Goal: Information Seeking & Learning: Learn about a topic

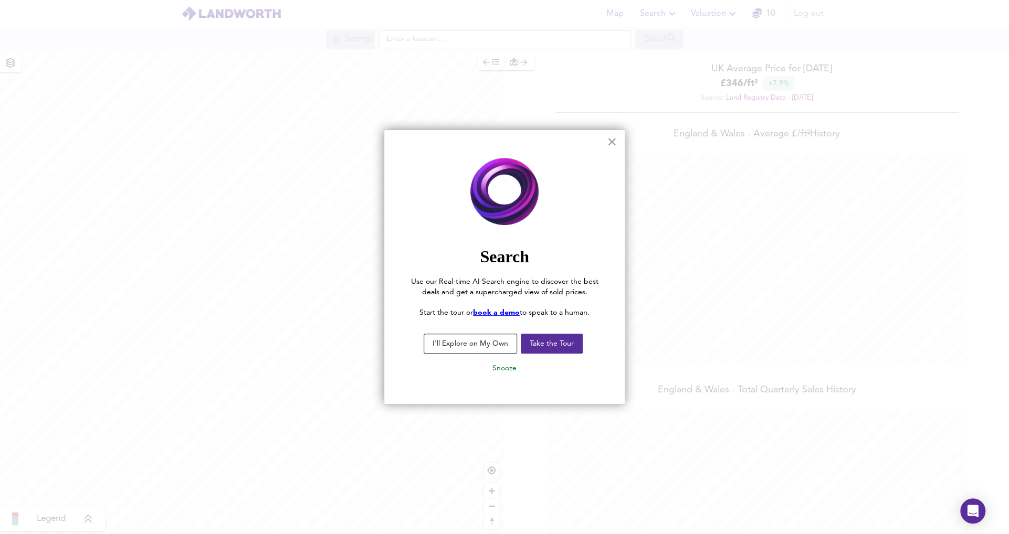
scroll to position [534, 1009]
click at [615, 141] on button "×" at bounding box center [612, 141] width 10 height 17
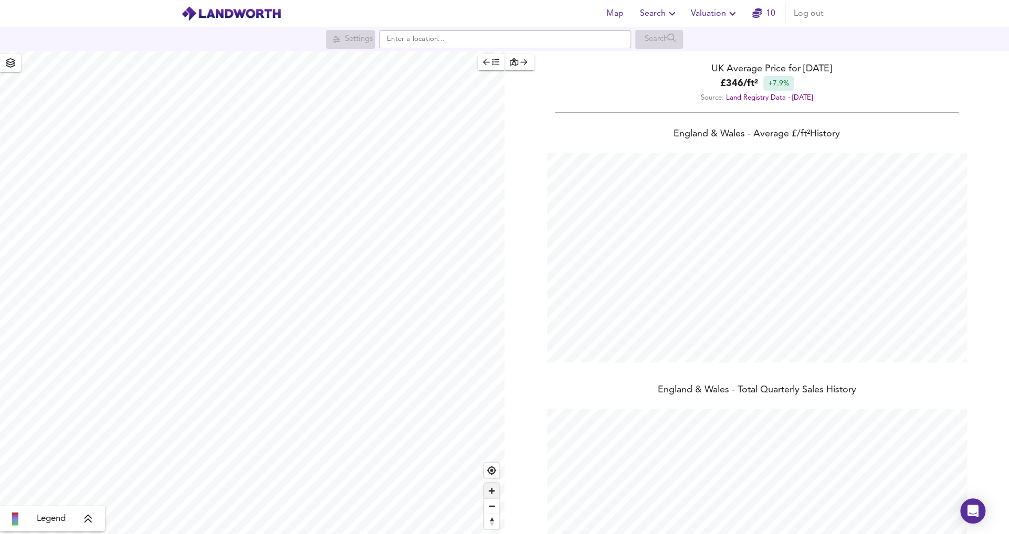
click at [497, 489] on span "Zoom in" at bounding box center [491, 491] width 15 height 15
click at [445, 38] on input "text" at bounding box center [505, 39] width 252 height 18
click at [449, 62] on small "[GEOGRAPHIC_DATA], [GEOGRAPHIC_DATA]" at bounding box center [497, 60] width 127 height 6
type input "[STREET_ADDRESS]"
checkbox input "false"
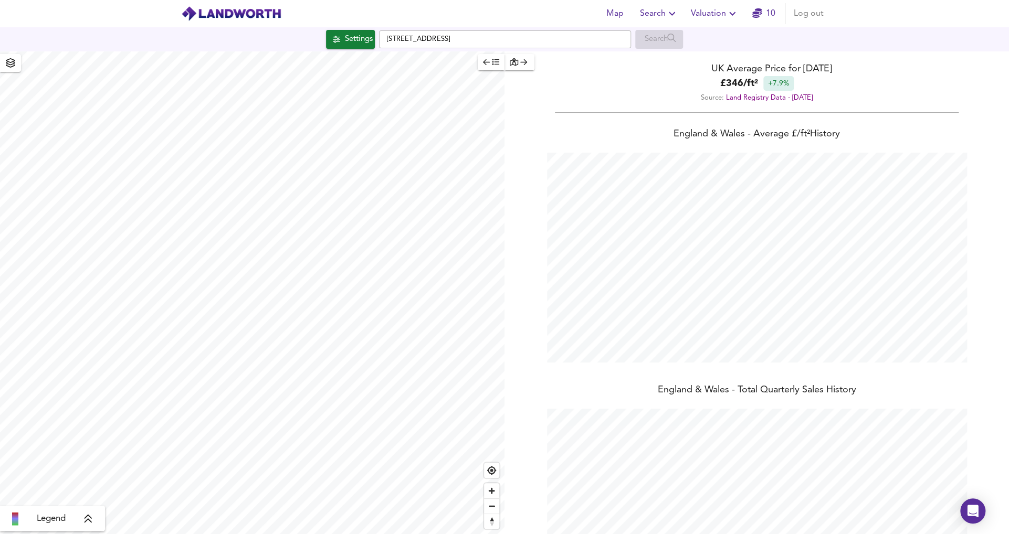
checkbox input "true"
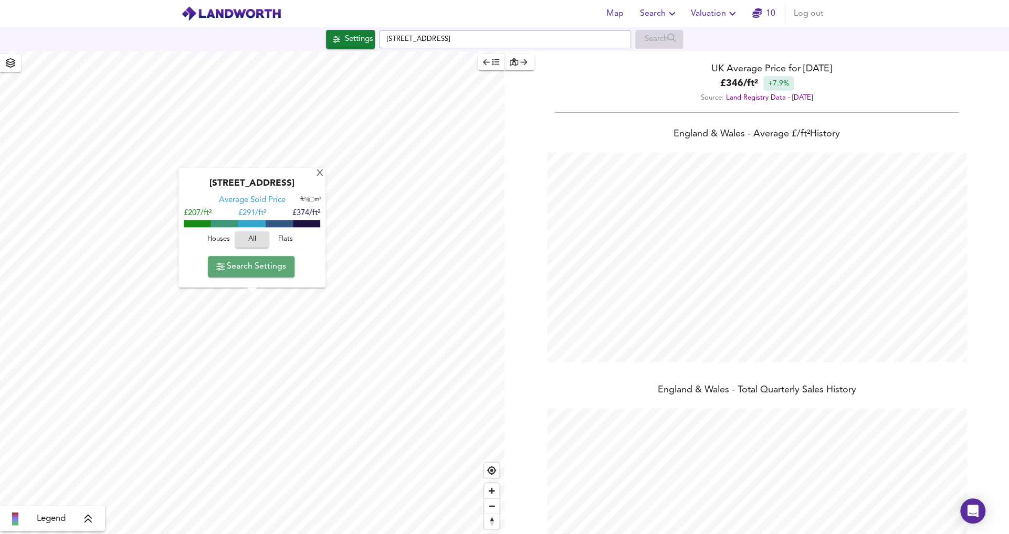
click at [277, 265] on span "Search Settings" at bounding box center [251, 266] width 70 height 15
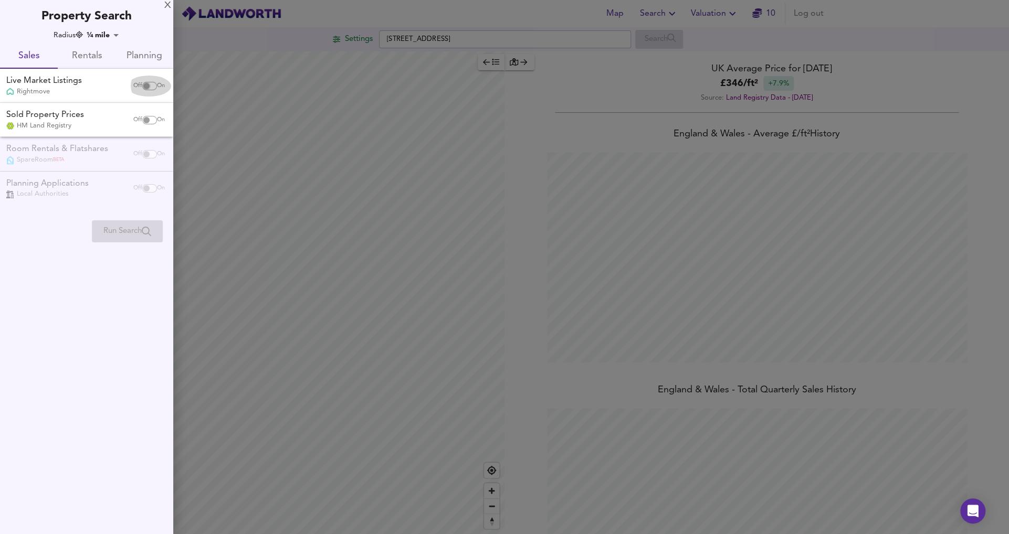
click at [147, 87] on input "checkbox" at bounding box center [146, 86] width 25 height 8
checkbox input "true"
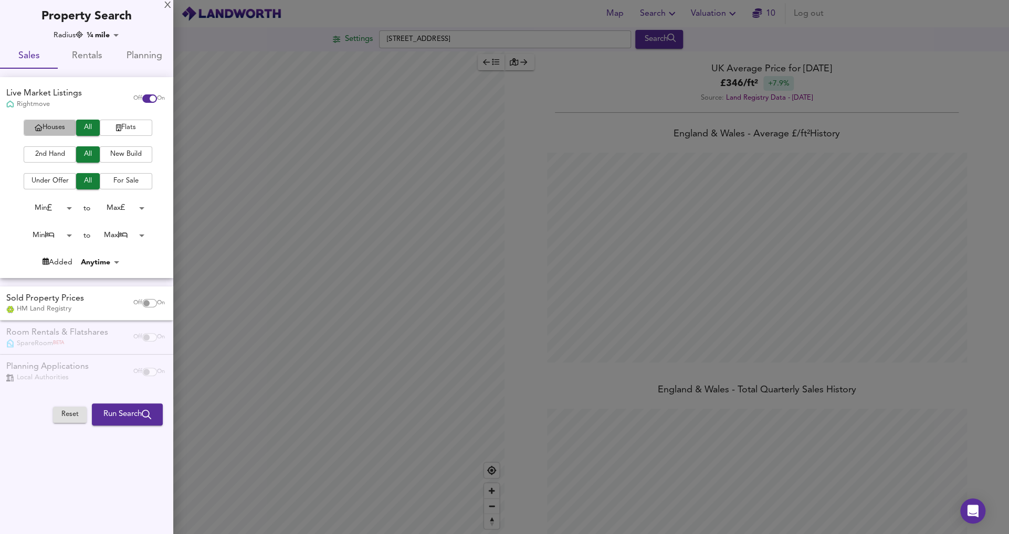
click at [47, 129] on span "Houses" at bounding box center [50, 128] width 42 height 12
click at [55, 155] on span "2nd Hand" at bounding box center [50, 155] width 42 height 12
click at [141, 305] on input "checkbox" at bounding box center [146, 303] width 25 height 8
checkbox input "true"
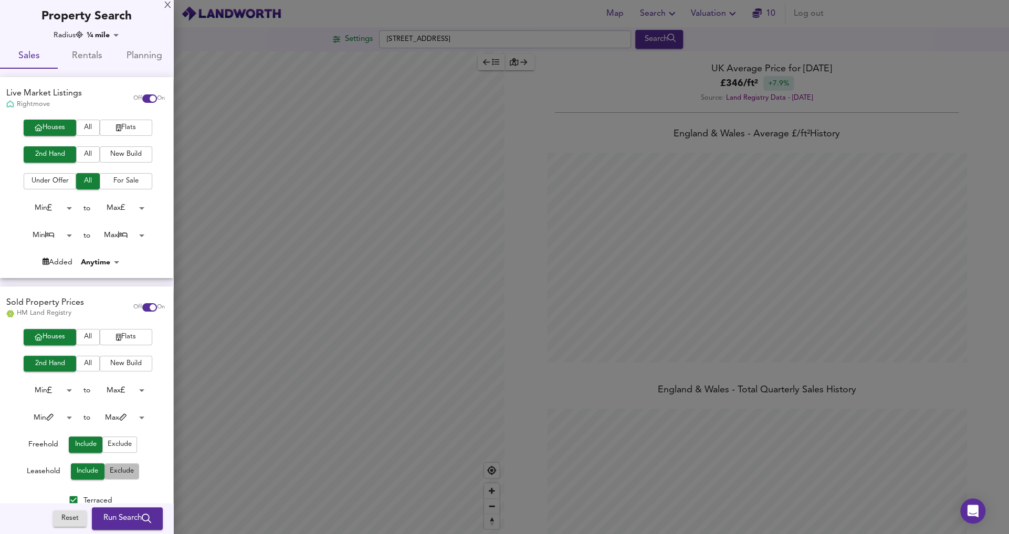
click at [121, 469] on span "Exclude" at bounding box center [122, 472] width 24 height 12
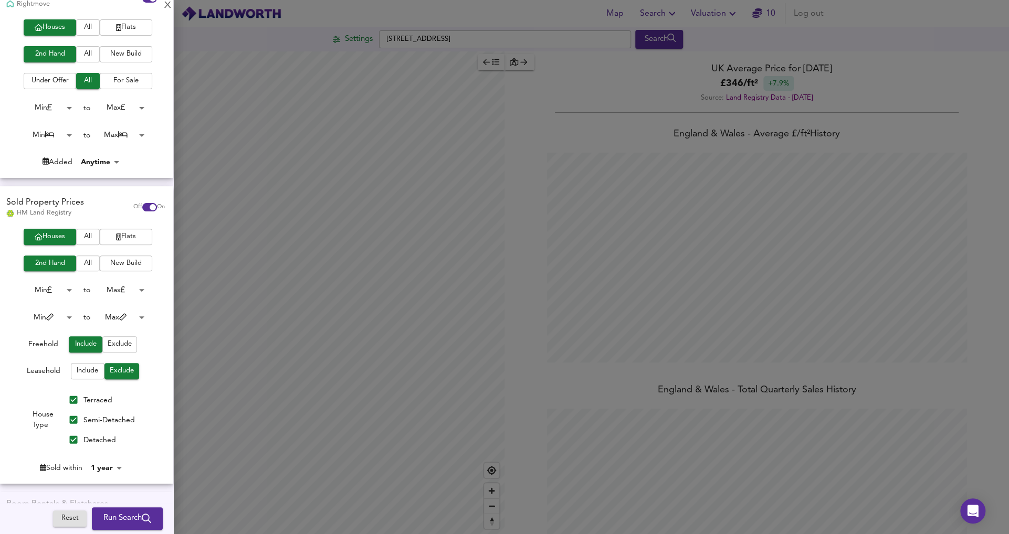
scroll to position [120, 0]
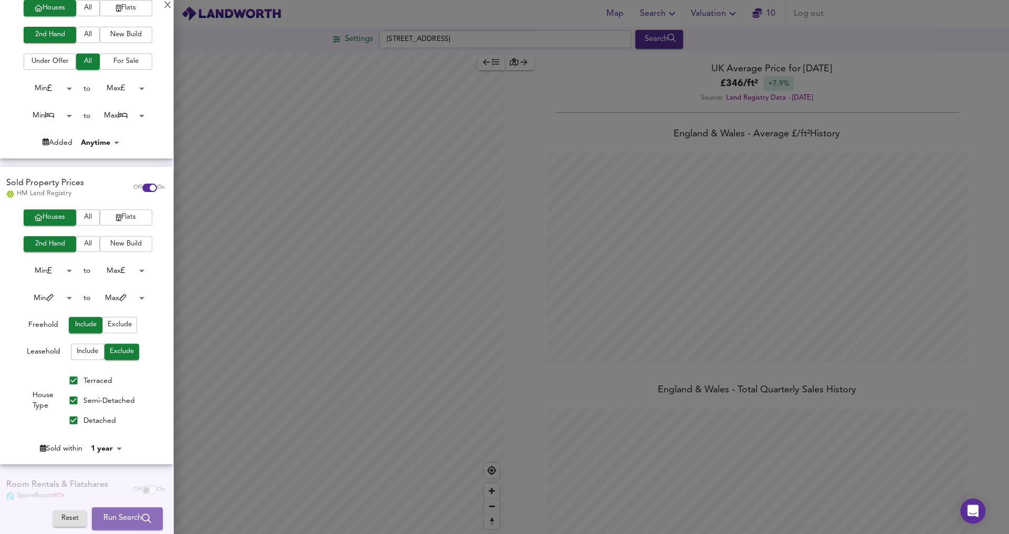
click at [106, 517] on span "Run Search" at bounding box center [127, 519] width 48 height 14
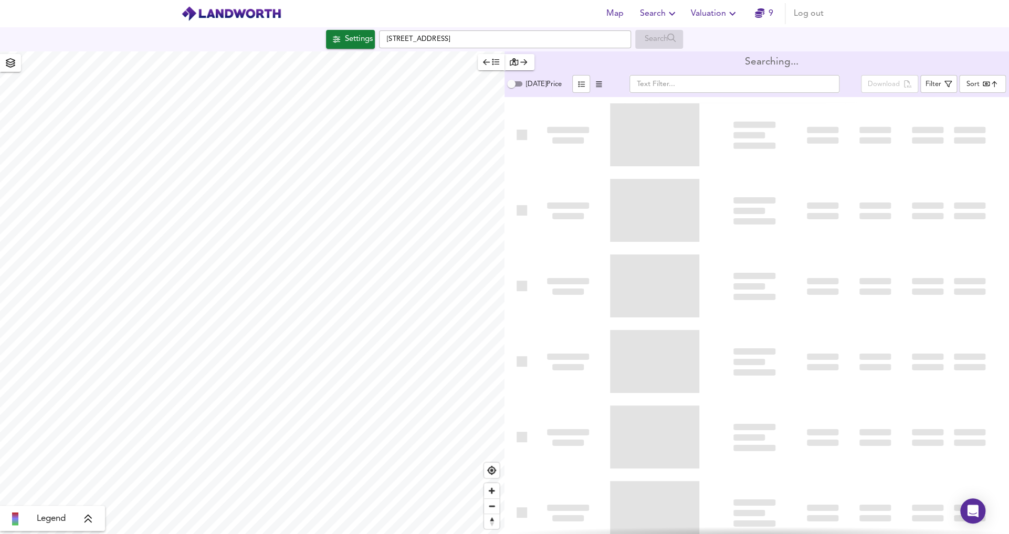
type input "bestdeal"
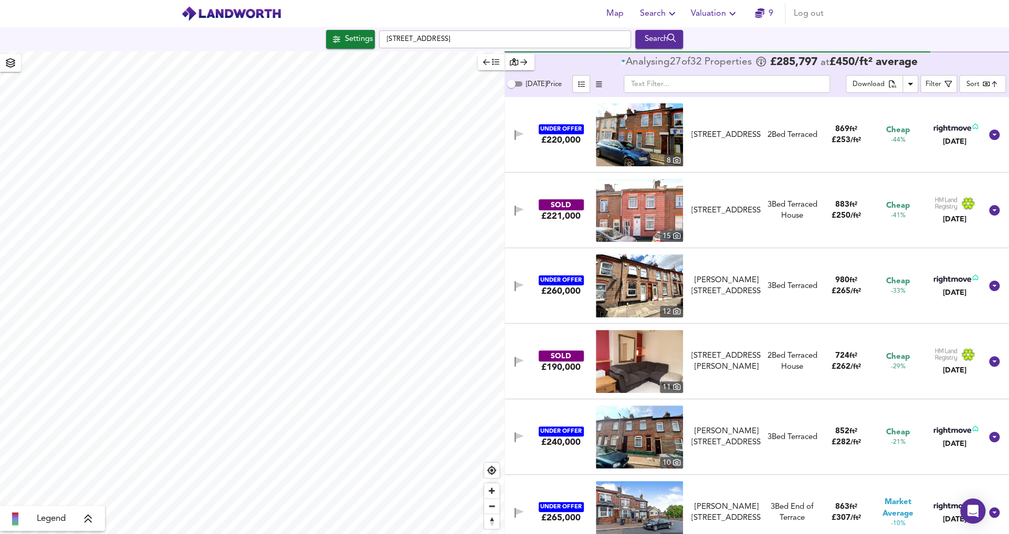
drag, startPoint x: 551, startPoint y: 208, endPoint x: 631, endPoint y: 187, distance: 81.9
click at [631, 187] on img at bounding box center [639, 210] width 87 height 63
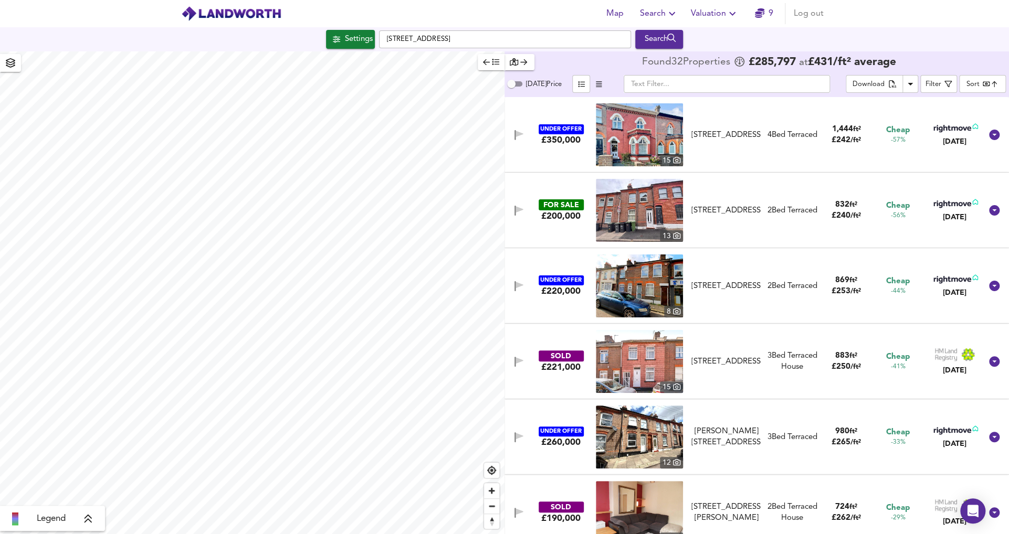
click at [634, 294] on img at bounding box center [639, 286] width 87 height 63
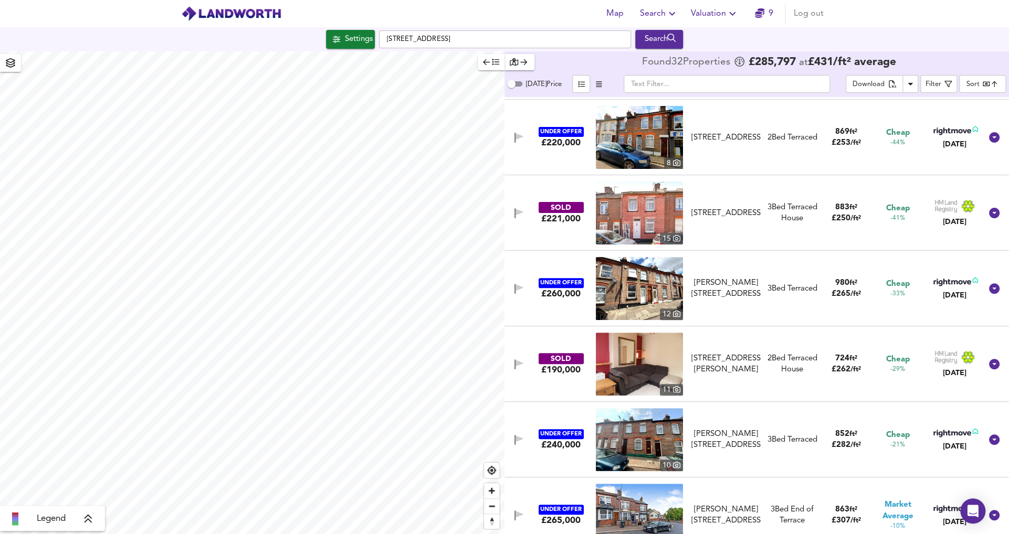
scroll to position [197, 0]
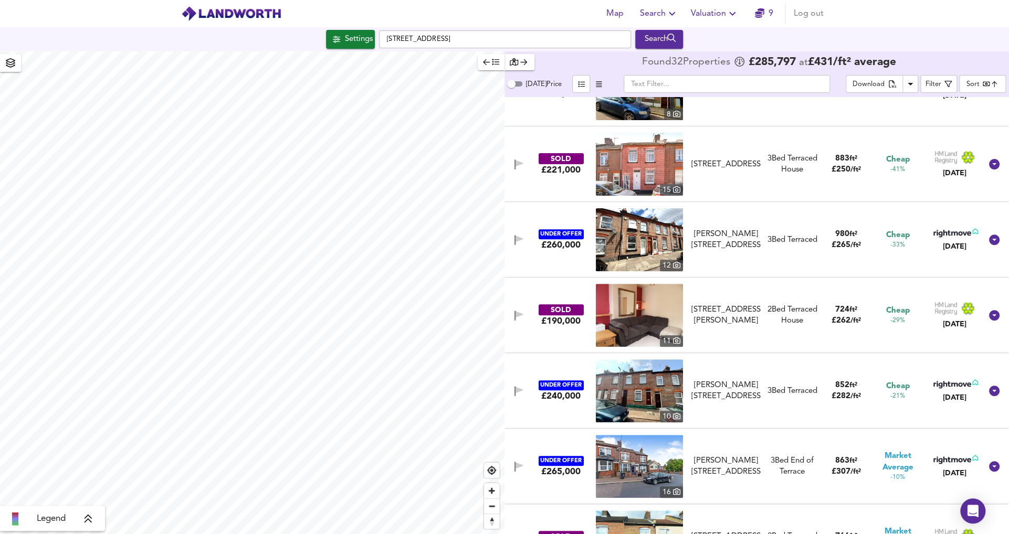
click at [634, 248] on img at bounding box center [639, 239] width 87 height 63
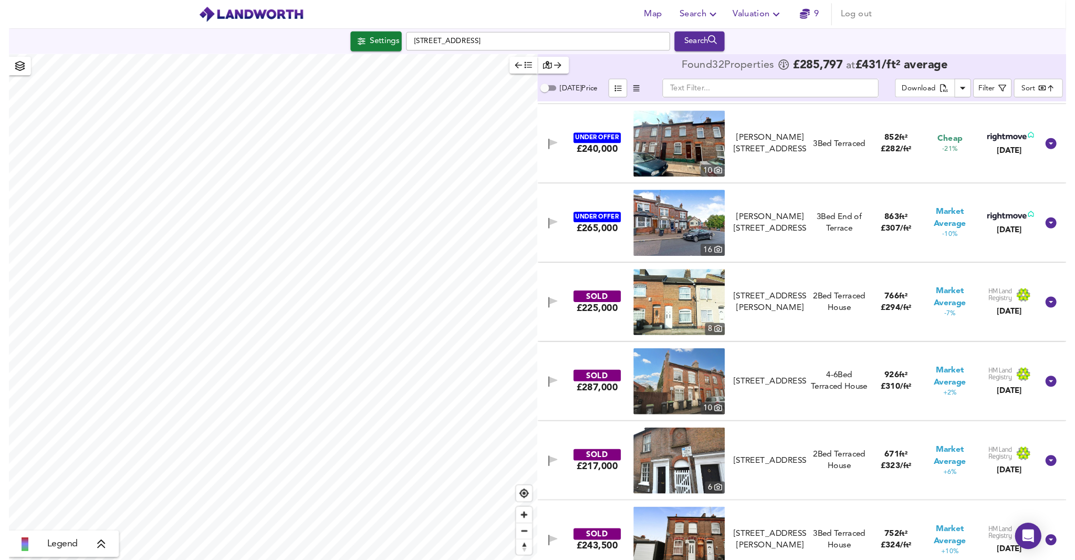
scroll to position [0, 0]
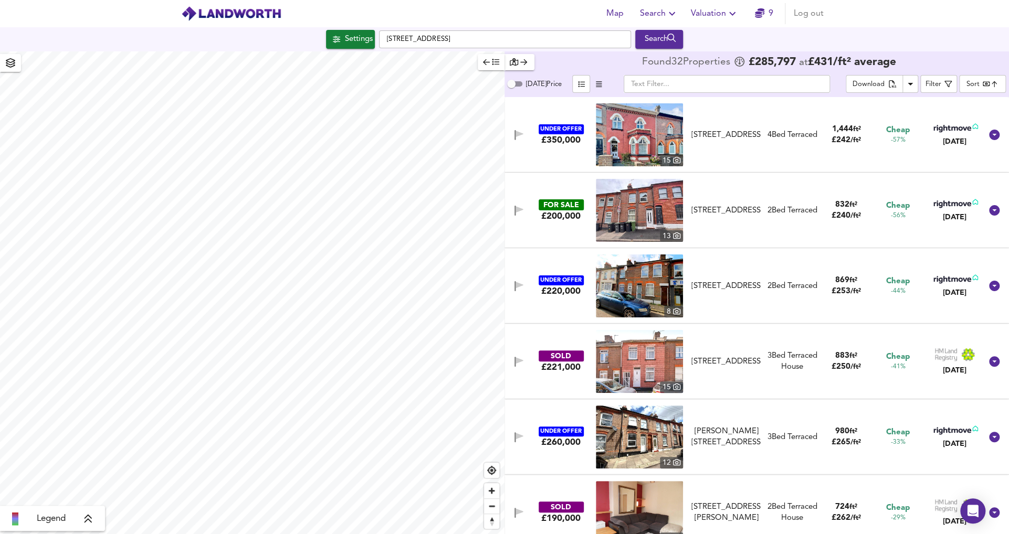
click at [635, 212] on img at bounding box center [639, 210] width 87 height 63
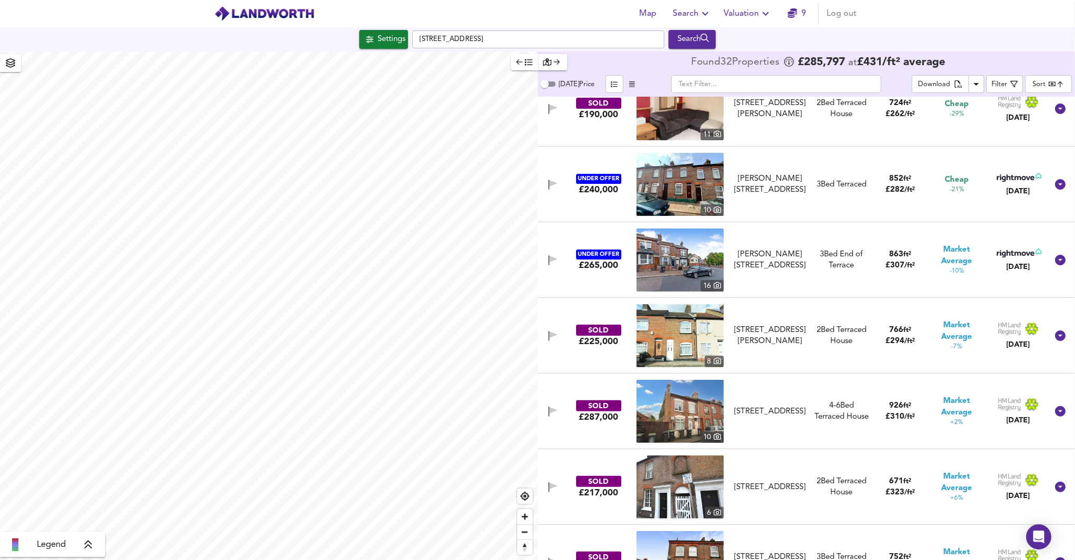
scroll to position [809, 0]
